Goal: Check status: Check status

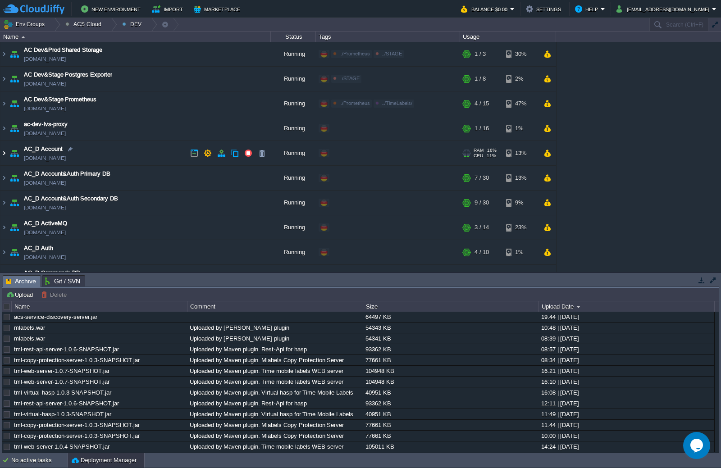
click at [5, 156] on img at bounding box center [3, 153] width 7 height 24
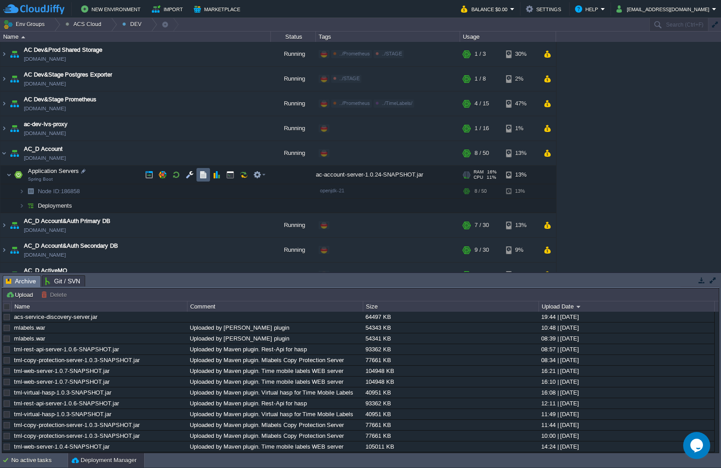
click at [206, 174] on button "button" at bounding box center [203, 175] width 8 height 8
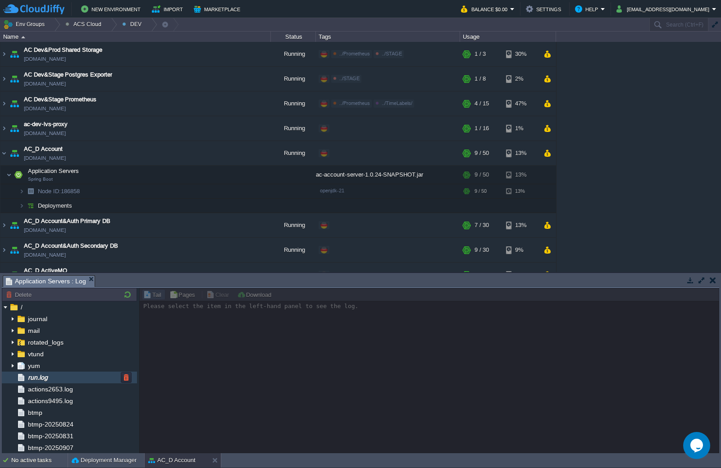
click at [67, 379] on div "run.log" at bounding box center [69, 378] width 135 height 12
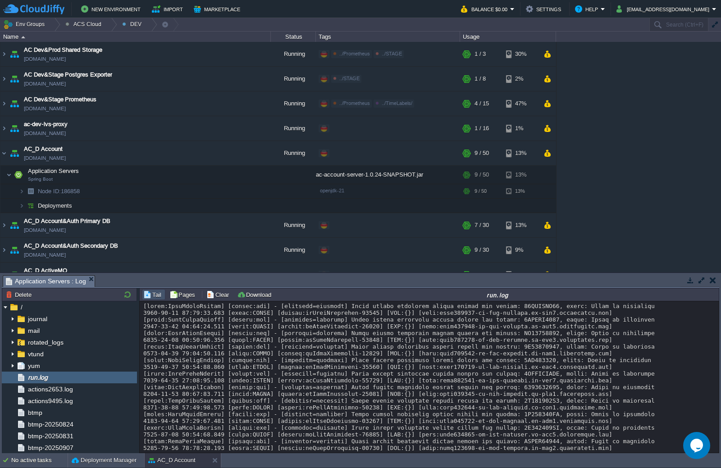
scroll to position [6685, 0]
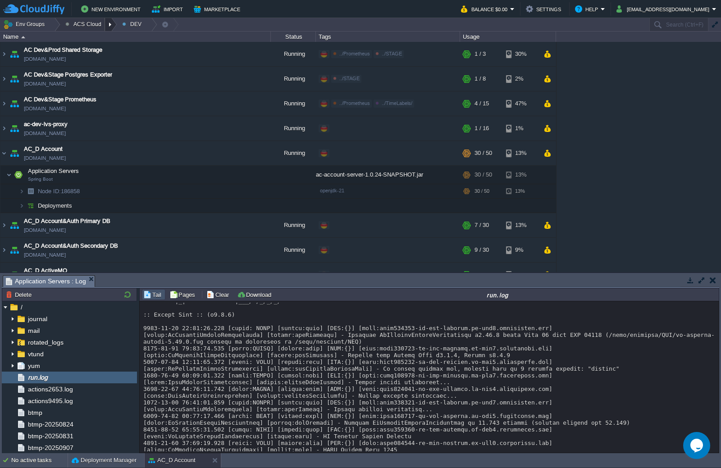
click at [105, 24] on div at bounding box center [111, 24] width 12 height 13
click at [90, 59] on link "STAGE" at bounding box center [87, 60] width 53 height 10
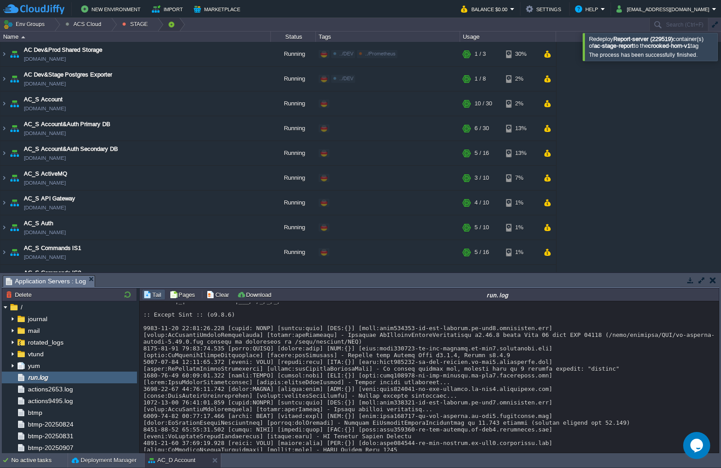
scroll to position [568, 0]
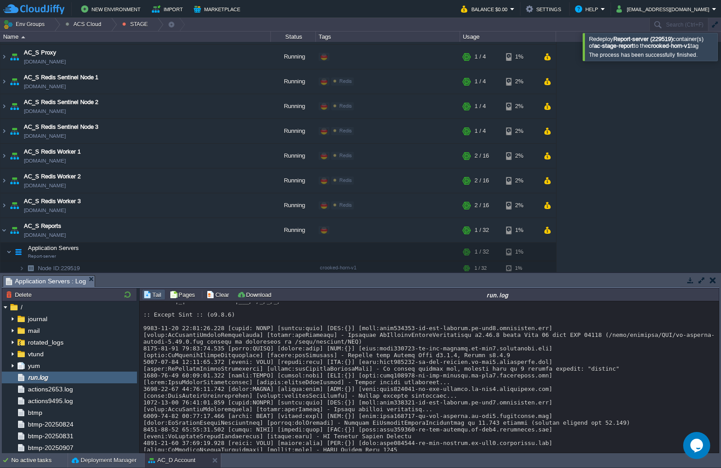
click at [721, 50] on div at bounding box center [732, 46] width 0 height 27
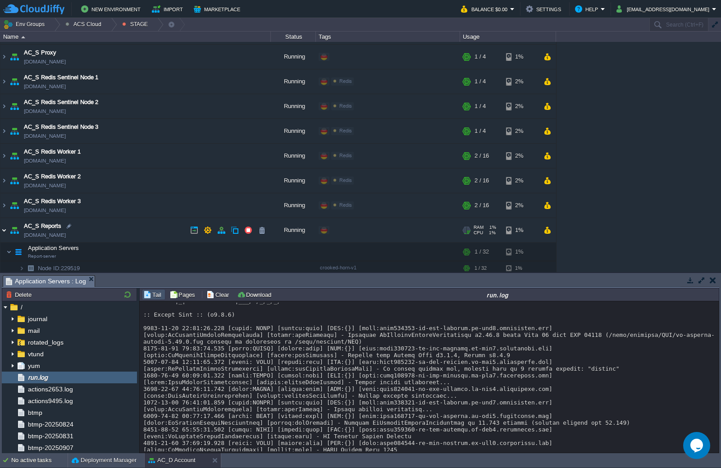
click at [5, 232] on img at bounding box center [3, 230] width 7 height 24
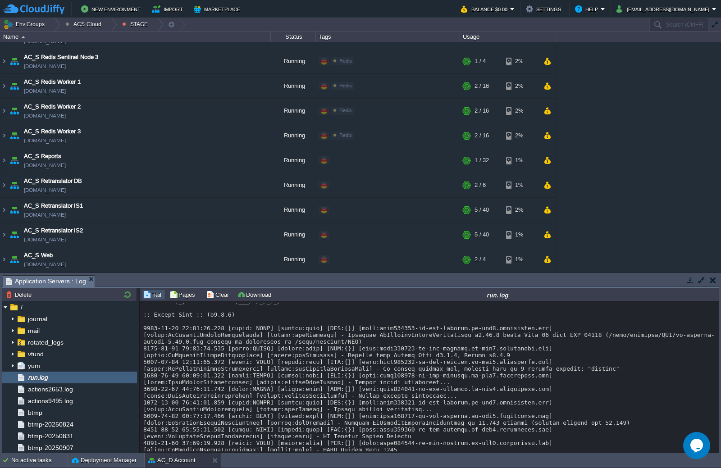
scroll to position [637, 0]
click at [217, 458] on button at bounding box center [216, 460] width 9 height 9
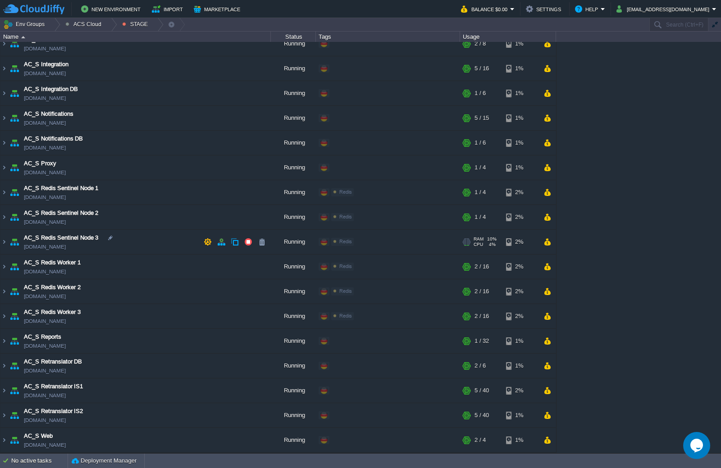
scroll to position [412, 0]
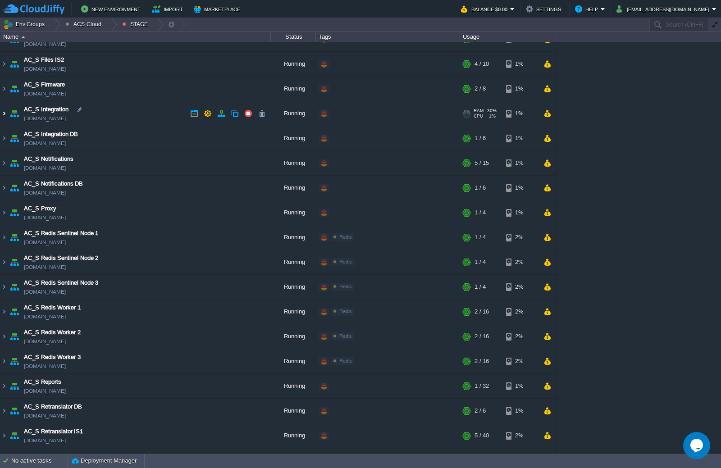
click at [5, 110] on img at bounding box center [3, 113] width 7 height 24
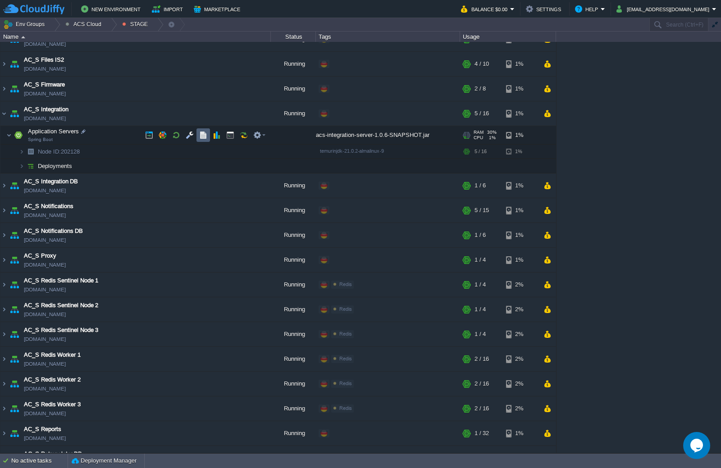
click at [205, 133] on button "button" at bounding box center [203, 135] width 8 height 8
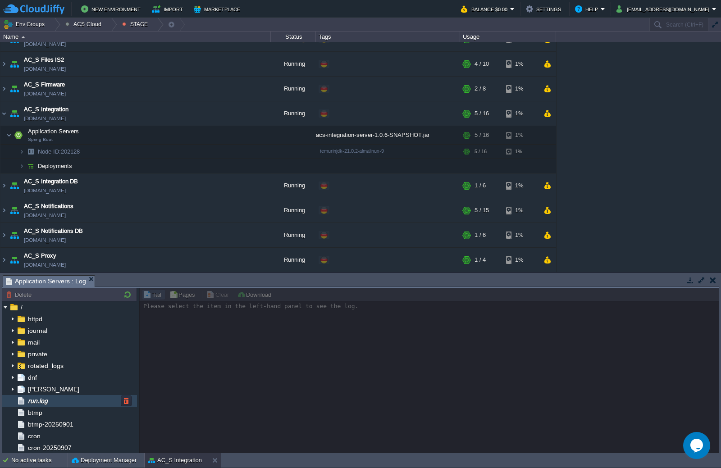
click at [48, 398] on span "run.log" at bounding box center [37, 401] width 23 height 8
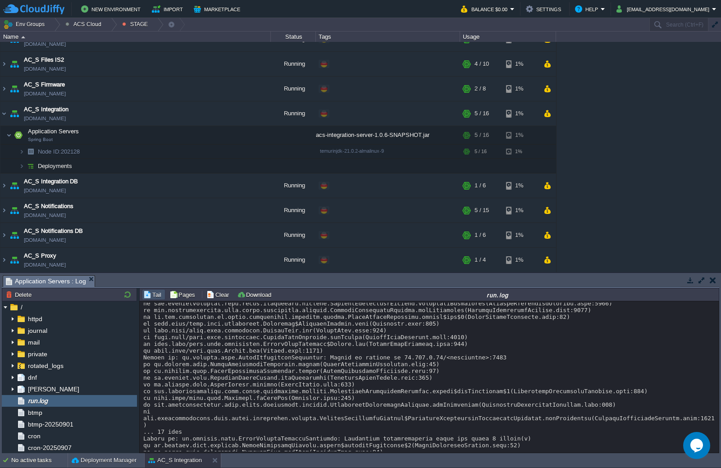
scroll to position [7544, 0]
